Goal: Information Seeking & Learning: Check status

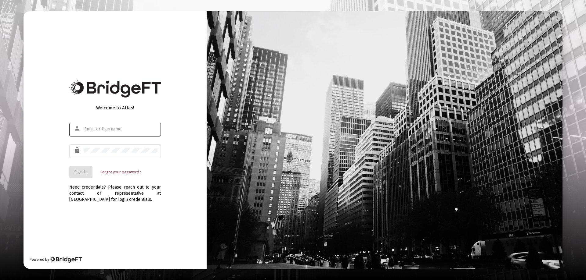
click at [89, 126] on div at bounding box center [120, 129] width 73 height 15
click at [98, 129] on input "text" at bounding box center [120, 129] width 73 height 5
type input "[PERSON_NAME][EMAIL_ADDRESS][DOMAIN_NAME]"
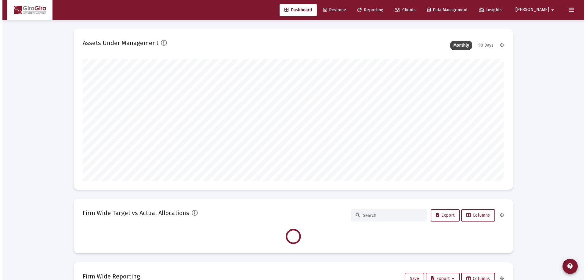
scroll to position [122, 227]
type input "[DATE]"
click at [381, 10] on span "Reporting" at bounding box center [368, 9] width 26 height 5
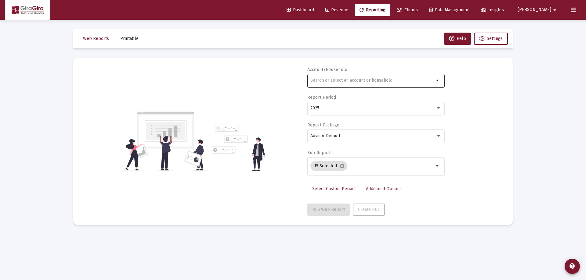
click at [321, 81] on input "text" at bounding box center [372, 80] width 124 height 5
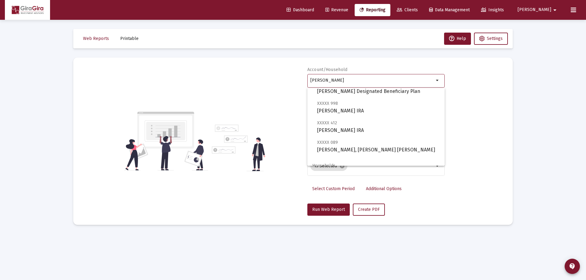
scroll to position [31, 0]
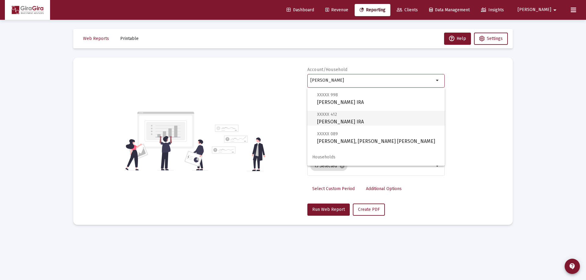
click at [327, 120] on span "XXXXX 412 [PERSON_NAME] IRA" at bounding box center [378, 118] width 123 height 15
type input "[PERSON_NAME] IRA"
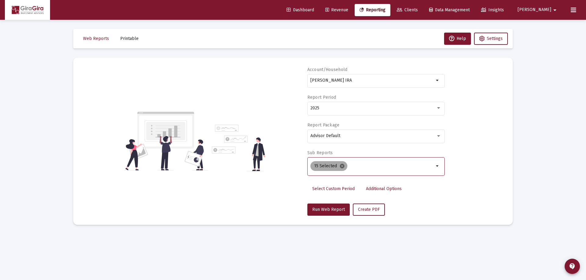
click at [341, 165] on mat-icon "cancel" at bounding box center [341, 166] width 5 height 5
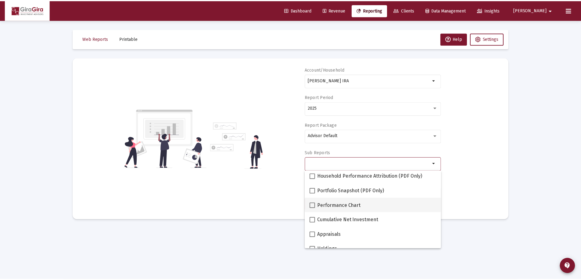
scroll to position [61, 0]
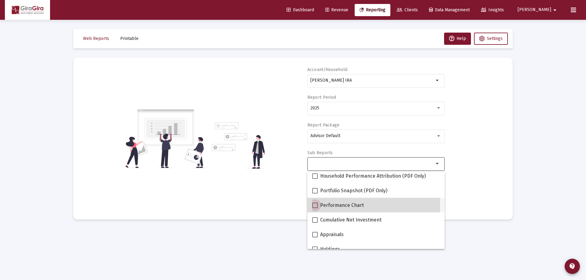
click at [316, 206] on span at bounding box center [314, 205] width 5 height 5
click at [315, 208] on input "Performance Chart" at bounding box center [315, 208] width 0 height 0
checkbox input "true"
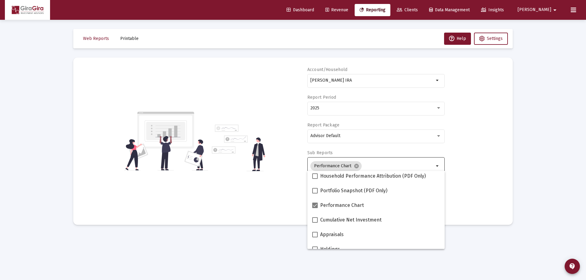
click at [474, 190] on div "Account/[PERSON_NAME] IRA arrow_drop_down Report Period 2025 Report Package Adv…" at bounding box center [292, 141] width 421 height 149
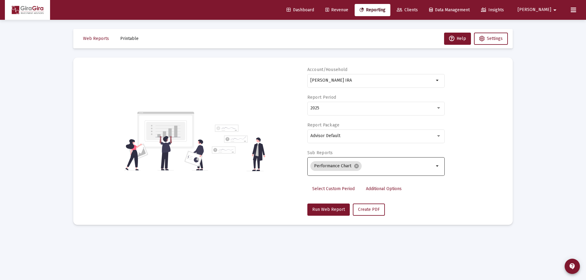
click at [388, 189] on span "Additional Options" at bounding box center [384, 188] width 36 height 5
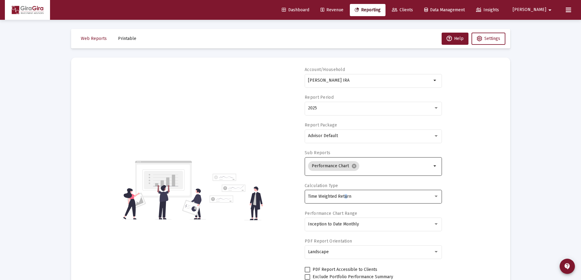
click at [345, 197] on span "Time Weighted Return" at bounding box center [329, 196] width 43 height 5
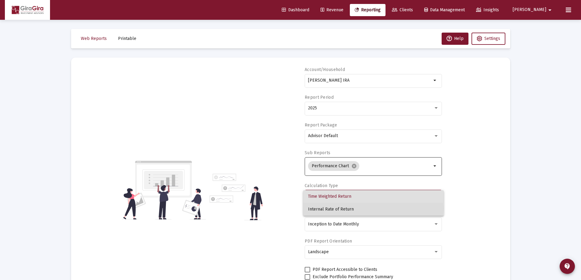
click at [339, 209] on span "Internal Rate of Return" at bounding box center [373, 209] width 131 height 13
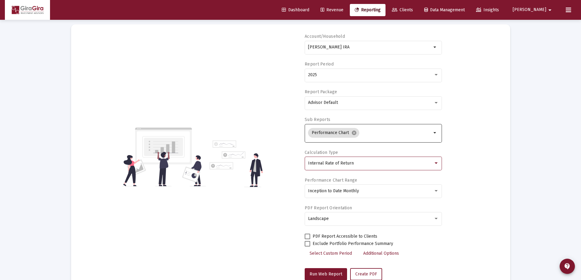
scroll to position [52, 0]
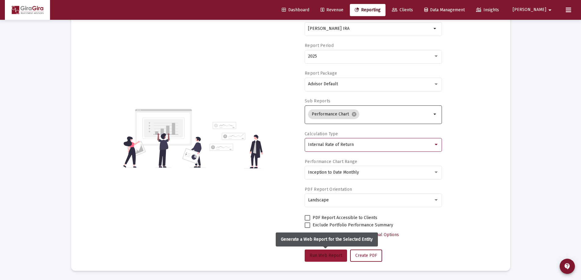
click at [323, 254] on span "Run Web Report" at bounding box center [326, 255] width 33 height 5
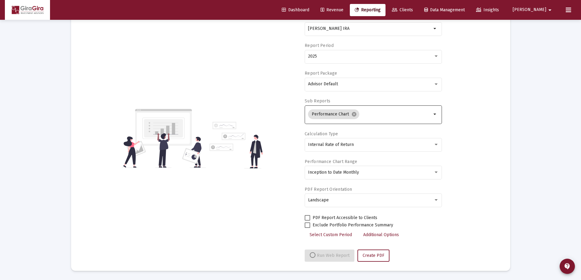
select select "View all"
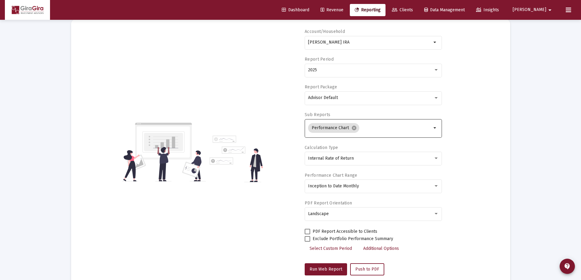
scroll to position [0, 0]
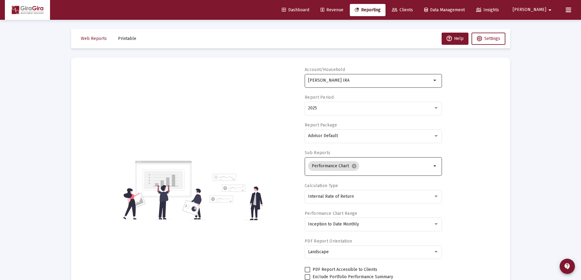
click at [314, 80] on input "[PERSON_NAME] IRA" at bounding box center [370, 80] width 124 height 5
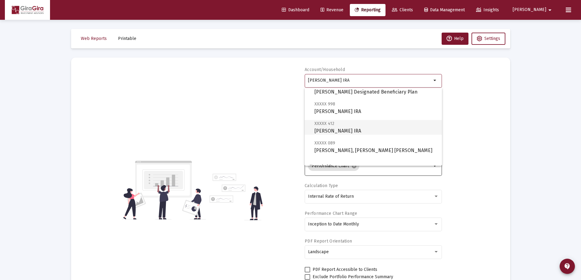
scroll to position [31, 0]
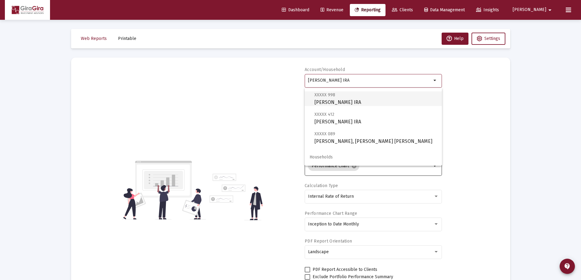
click at [330, 102] on span "XXXXX 998 [PERSON_NAME] IRA" at bounding box center [376, 98] width 123 height 15
type input "[PERSON_NAME] IRA"
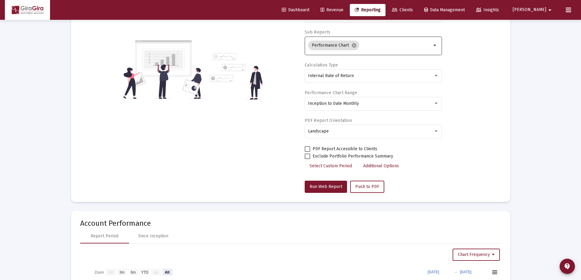
scroll to position [122, 0]
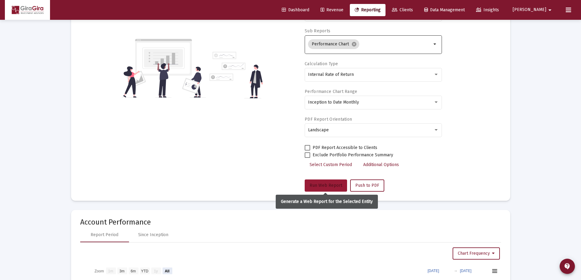
click at [321, 186] on span "Run Web Report" at bounding box center [326, 185] width 33 height 5
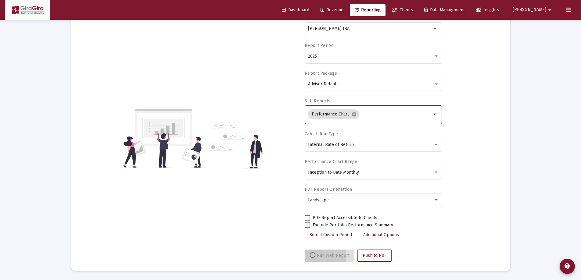
scroll to position [52, 0]
select select "View all"
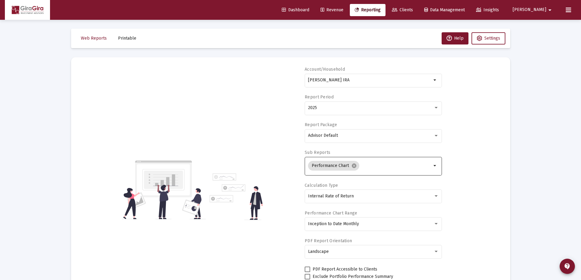
scroll to position [0, 0]
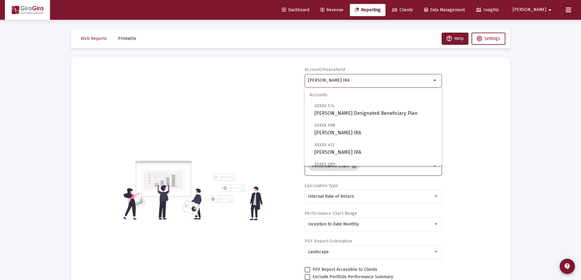
drag, startPoint x: 309, startPoint y: 78, endPoint x: 607, endPoint y: 98, distance: 298.2
click at [581, 98] on html "Dashboard Revenue Reporting Clients Data Management Insights [PERSON_NAME] Inte…" at bounding box center [290, 140] width 581 height 280
click at [320, 109] on span "XXXXX 864 [PERSON_NAME] IRA" at bounding box center [376, 109] width 123 height 15
type input "[PERSON_NAME] IRA"
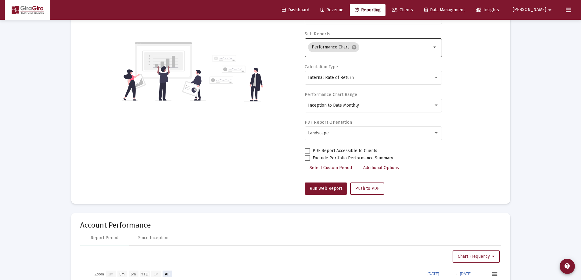
scroll to position [122, 0]
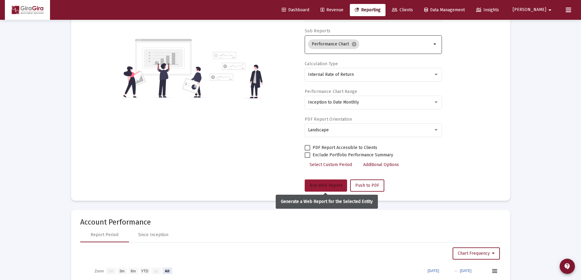
click at [320, 186] on span "Run Web Report" at bounding box center [326, 185] width 33 height 5
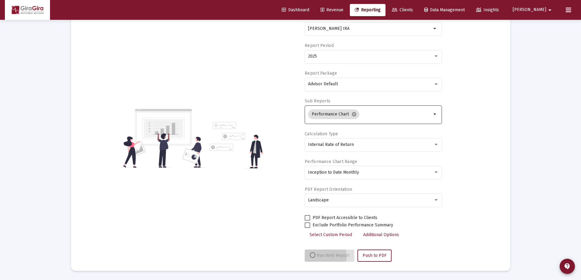
scroll to position [52, 0]
select select "View all"
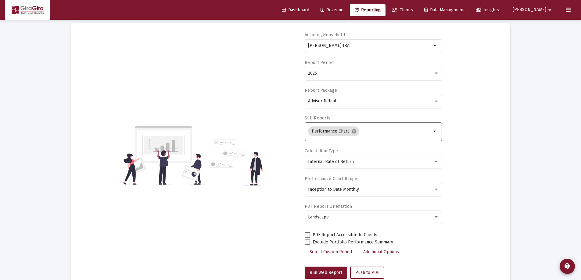
scroll to position [0, 0]
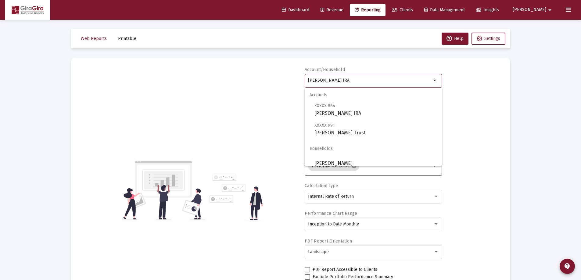
drag, startPoint x: 308, startPoint y: 80, endPoint x: 458, endPoint y: 89, distance: 150.5
click at [458, 89] on div "Account/[PERSON_NAME] IRA arrow_drop_down Report Period 2025 Report Package Adv…" at bounding box center [290, 190] width 421 height 247
click at [337, 131] on span "XXXXX 991 [PERSON_NAME]" at bounding box center [376, 129] width 123 height 15
type input "[PERSON_NAME] Trust"
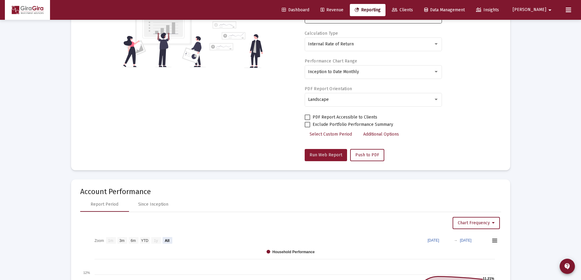
click at [327, 153] on span "Run Web Report" at bounding box center [326, 155] width 33 height 5
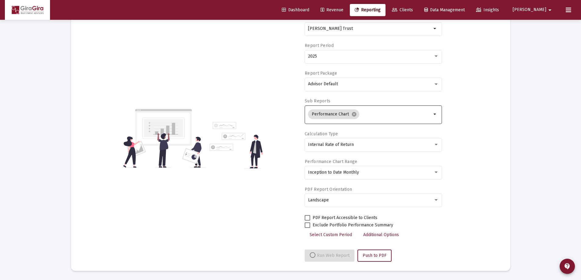
scroll to position [153, 0]
select select "View all"
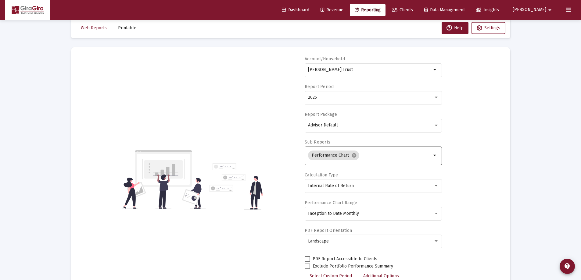
scroll to position [0, 0]
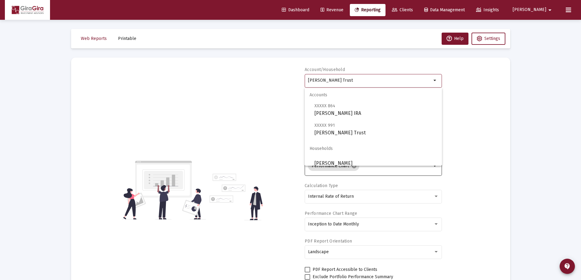
drag, startPoint x: 308, startPoint y: 80, endPoint x: 620, endPoint y: 90, distance: 312.0
click at [581, 90] on html "Dashboard Revenue Reporting Clients Data Management Insights [PERSON_NAME] Inte…" at bounding box center [290, 140] width 581 height 280
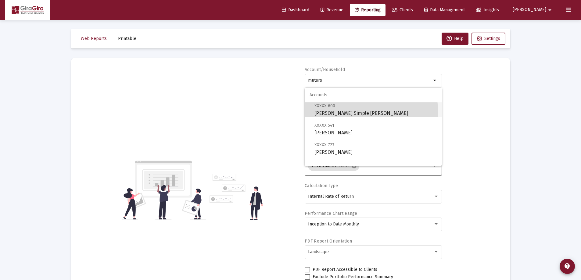
click at [321, 113] on span "XXXXX 600 [PERSON_NAME] Simple IRA" at bounding box center [376, 109] width 123 height 15
type input "[PERSON_NAME] Simple [PERSON_NAME]"
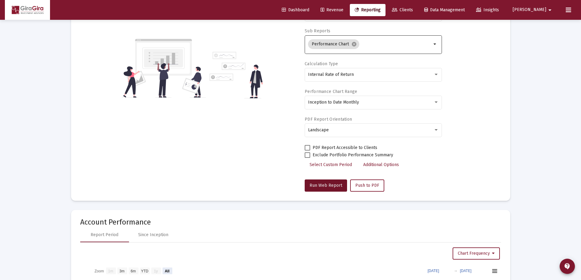
click at [331, 184] on span "Run Web Report" at bounding box center [326, 185] width 33 height 5
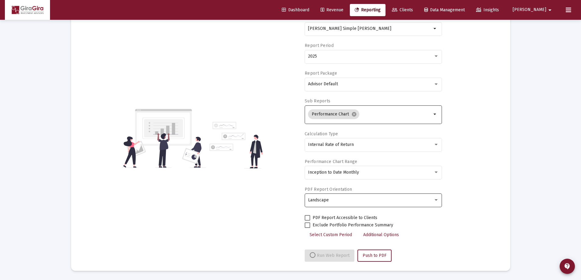
select select "View all"
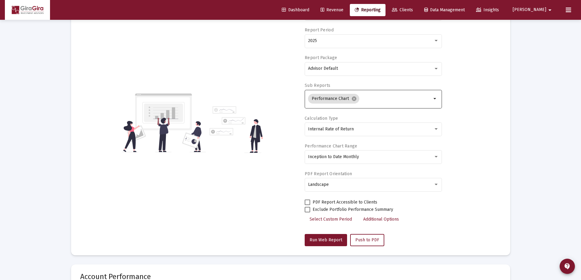
scroll to position [0, 0]
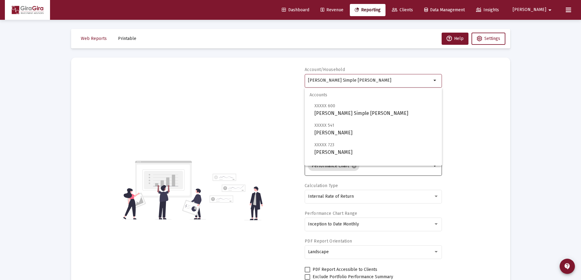
click at [331, 78] on input "[PERSON_NAME] Simple [PERSON_NAME]" at bounding box center [370, 80] width 124 height 5
click at [356, 130] on span "XXXXX 541 [PERSON_NAME]" at bounding box center [376, 129] width 123 height 15
type input "[PERSON_NAME]"
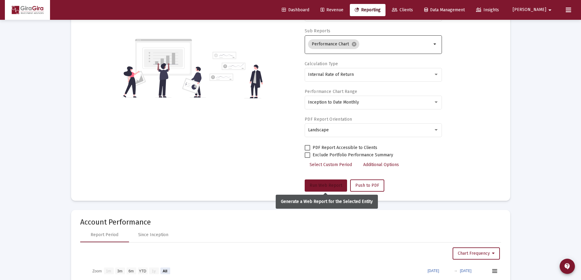
click at [319, 184] on span "Run Web Report" at bounding box center [326, 185] width 33 height 5
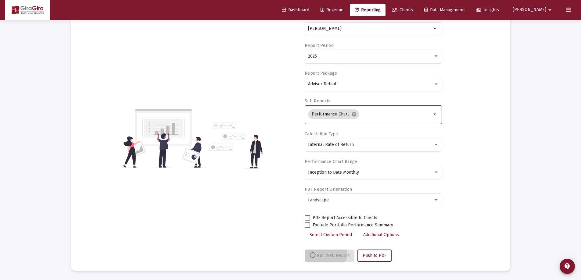
scroll to position [52, 0]
select select "View all"
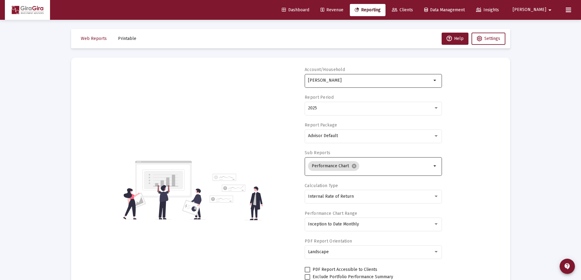
click at [323, 78] on div "[PERSON_NAME]" at bounding box center [370, 80] width 124 height 15
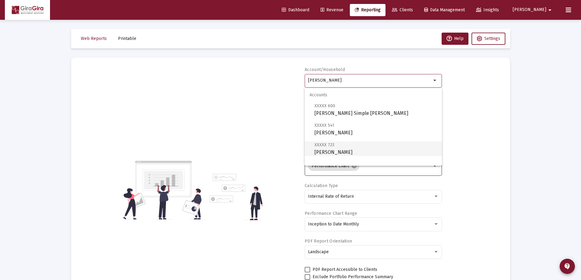
click at [361, 149] on span "XXXXX 723 [PERSON_NAME]" at bounding box center [376, 148] width 123 height 15
type input "[PERSON_NAME]"
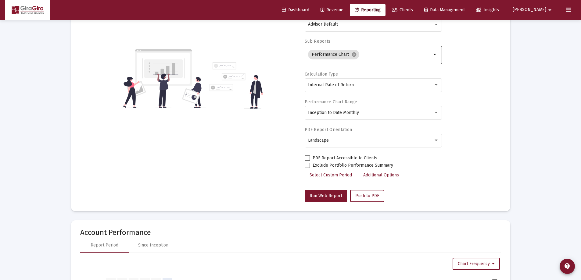
scroll to position [122, 0]
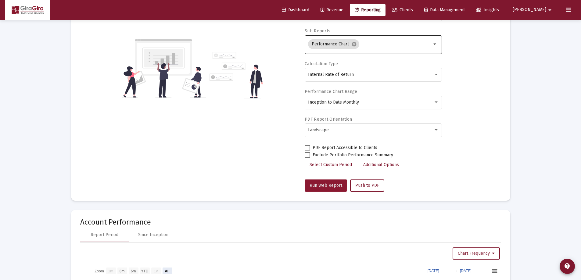
click at [318, 183] on span "Run Web Report" at bounding box center [326, 185] width 33 height 5
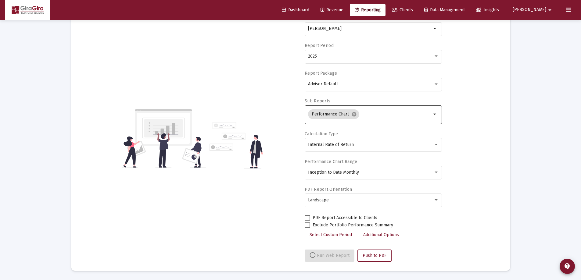
select select "View all"
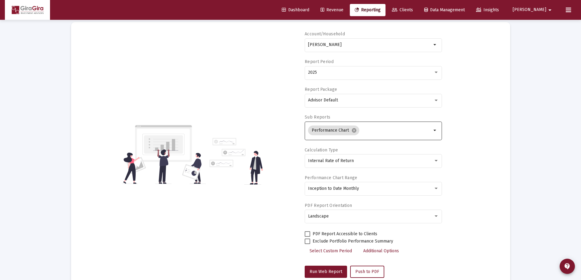
scroll to position [0, 0]
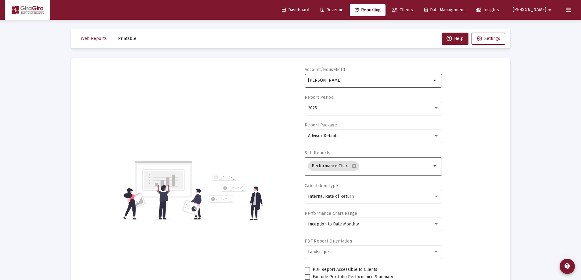
click at [328, 81] on input "[PERSON_NAME]" at bounding box center [370, 80] width 124 height 5
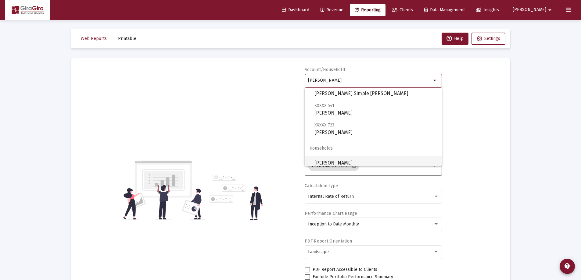
scroll to position [24, 0]
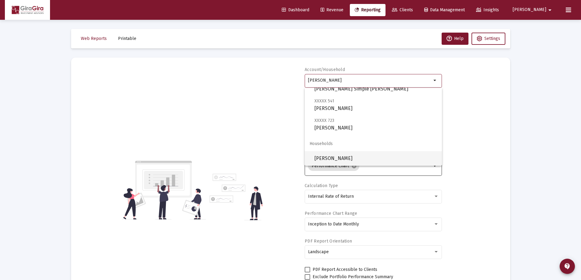
click at [348, 157] on span "[PERSON_NAME]" at bounding box center [376, 158] width 123 height 15
type input "[PERSON_NAME]"
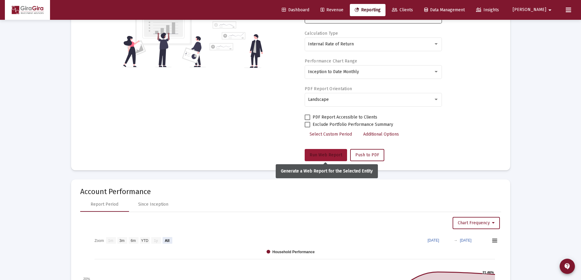
click at [327, 153] on span "Run Web Report" at bounding box center [326, 155] width 33 height 5
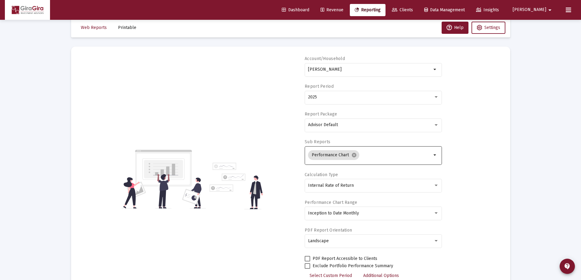
scroll to position [0, 0]
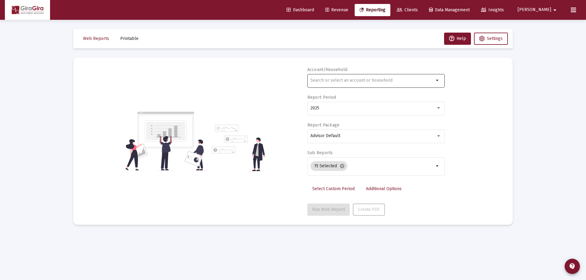
click at [321, 84] on div at bounding box center [372, 80] width 124 height 15
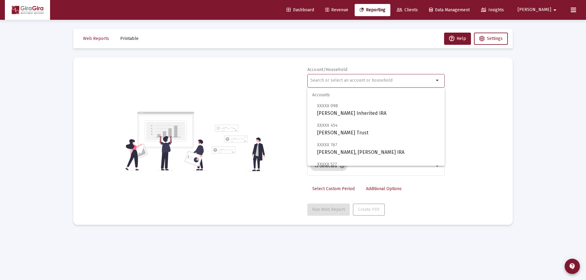
click at [320, 79] on input "text" at bounding box center [372, 80] width 124 height 5
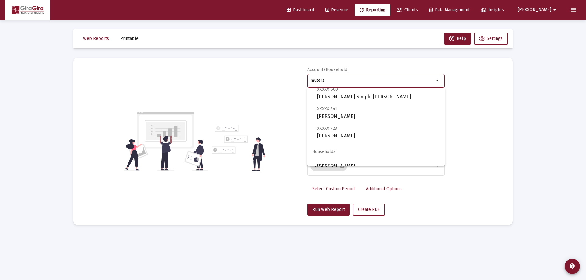
scroll to position [24, 0]
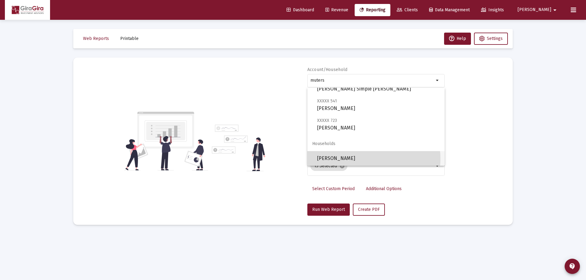
click at [353, 159] on span "[PERSON_NAME]" at bounding box center [378, 158] width 123 height 15
type input "[PERSON_NAME]"
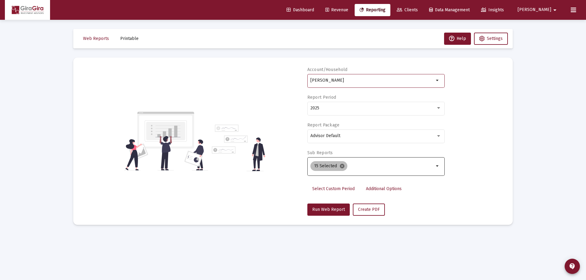
click at [339, 166] on mat-icon "cancel" at bounding box center [341, 166] width 5 height 5
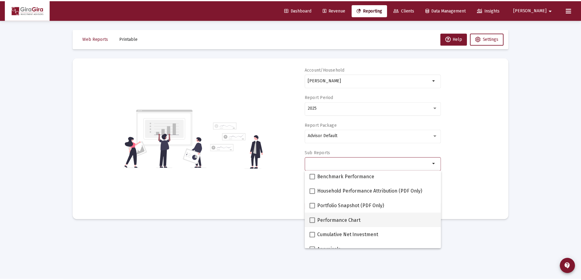
scroll to position [61, 0]
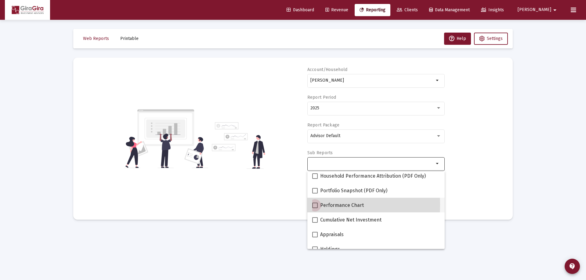
click at [314, 205] on span at bounding box center [314, 205] width 5 height 5
click at [315, 208] on input "Performance Chart" at bounding box center [315, 208] width 0 height 0
checkbox input "true"
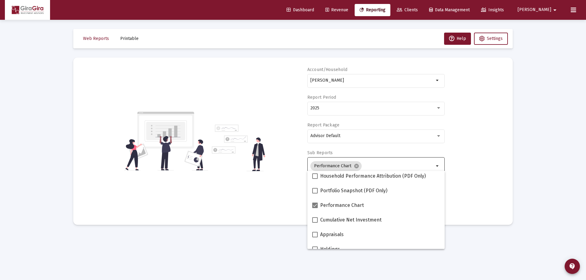
click at [488, 182] on div "Account/Household Muterspaugh, Michael Household arrow_drop_down Report Period …" at bounding box center [292, 141] width 421 height 149
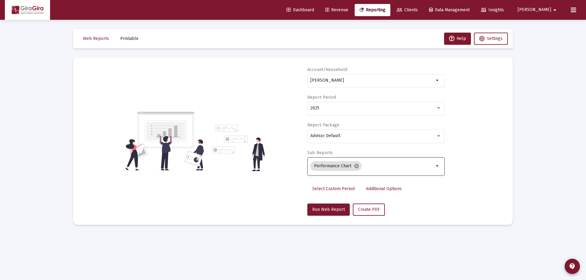
click at [377, 190] on span "Additional Options" at bounding box center [384, 188] width 36 height 5
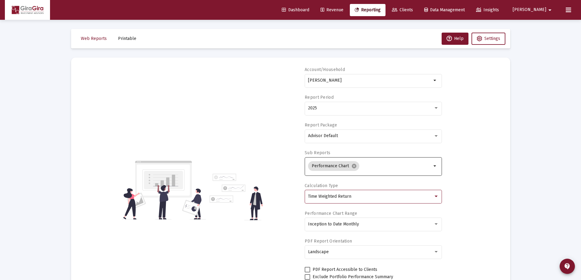
click at [336, 199] on span "Time Weighted Return" at bounding box center [329, 196] width 43 height 5
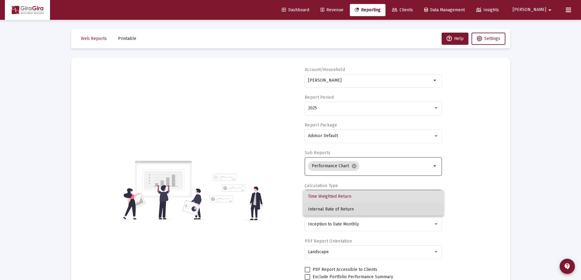
click at [334, 210] on span "Internal Rate of Return" at bounding box center [373, 209] width 131 height 13
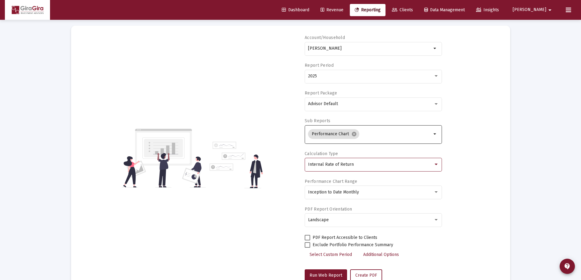
scroll to position [52, 0]
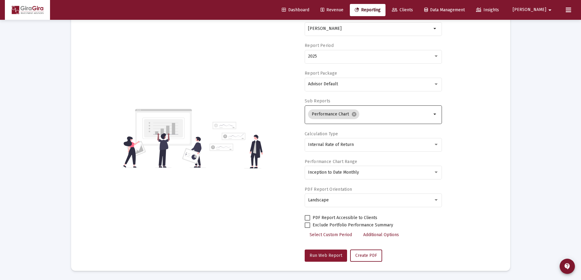
click at [328, 254] on span "Run Web Report" at bounding box center [326, 255] width 33 height 5
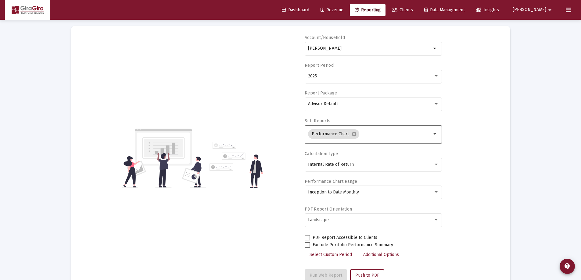
scroll to position [0, 0]
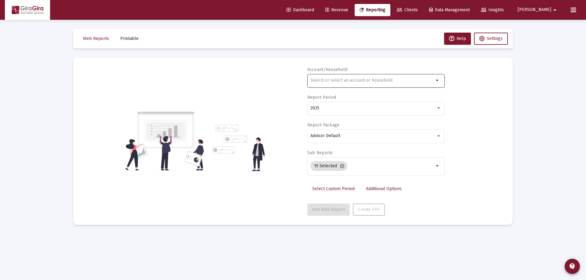
click at [339, 81] on input "text" at bounding box center [372, 80] width 124 height 5
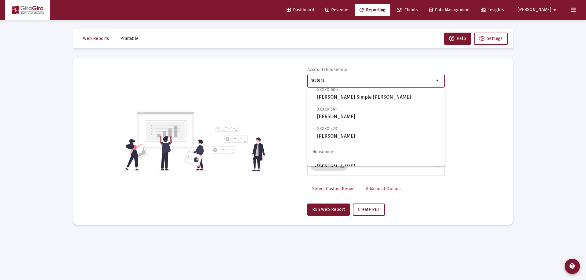
scroll to position [24, 0]
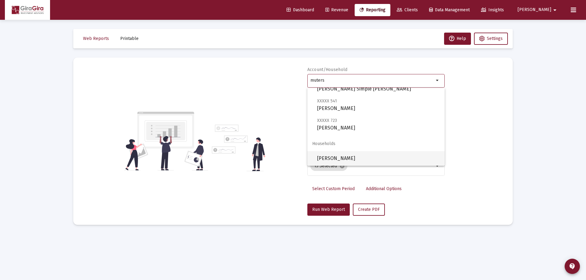
click at [348, 157] on span "[PERSON_NAME]" at bounding box center [378, 158] width 123 height 15
type input "[PERSON_NAME]"
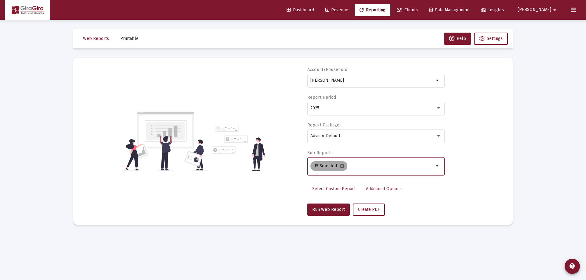
click at [341, 165] on mat-icon "cancel" at bounding box center [341, 166] width 5 height 5
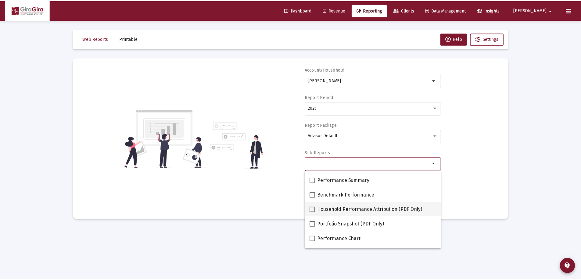
scroll to position [61, 0]
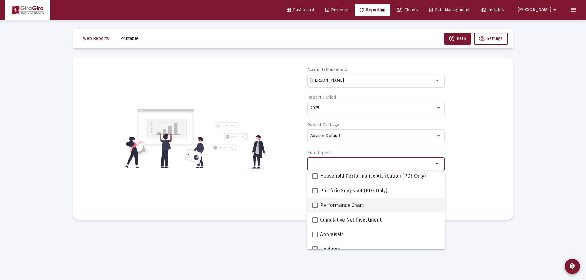
click at [316, 206] on span at bounding box center [314, 205] width 5 height 5
click at [315, 208] on input "Performance Chart" at bounding box center [315, 208] width 0 height 0
checkbox input "true"
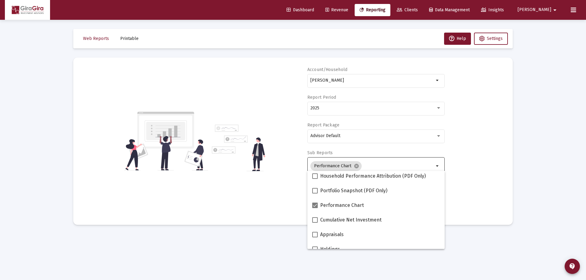
click at [476, 194] on div "Account/Household Muterspaugh, Michael Household arrow_drop_down Report Period …" at bounding box center [292, 141] width 421 height 149
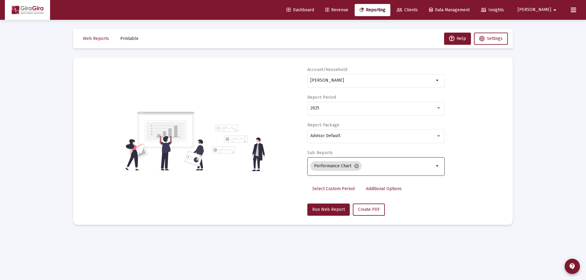
click at [379, 189] on span "Additional Options" at bounding box center [384, 188] width 36 height 5
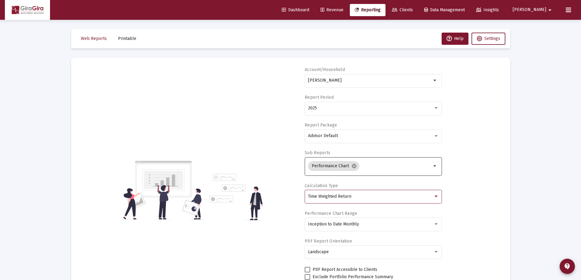
click at [353, 199] on div "Time Weighted Return" at bounding box center [370, 196] width 125 height 5
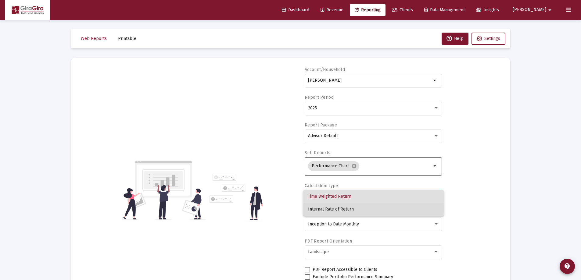
click at [350, 206] on span "Internal Rate of Return" at bounding box center [373, 209] width 131 height 13
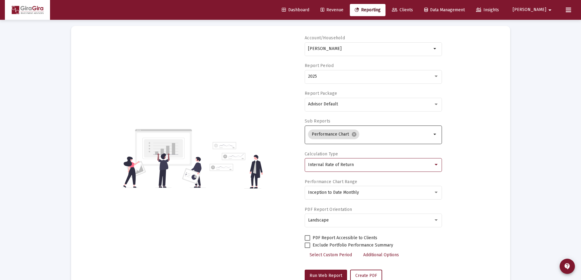
scroll to position [52, 0]
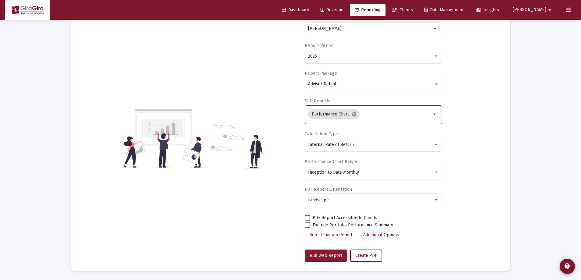
drag, startPoint x: 328, startPoint y: 254, endPoint x: 410, endPoint y: 217, distance: 90.0
click at [328, 254] on span "Run Web Report" at bounding box center [326, 255] width 33 height 5
